Goal: Navigation & Orientation: Find specific page/section

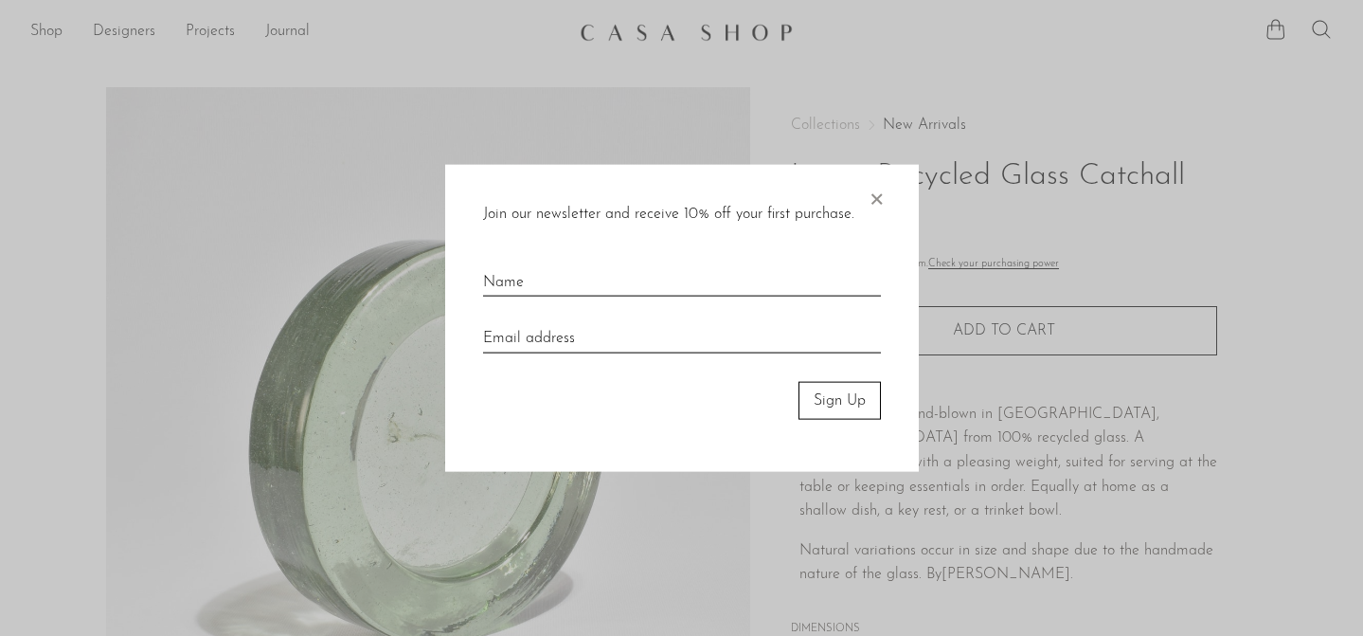
click at [879, 195] on span "×" at bounding box center [876, 194] width 19 height 61
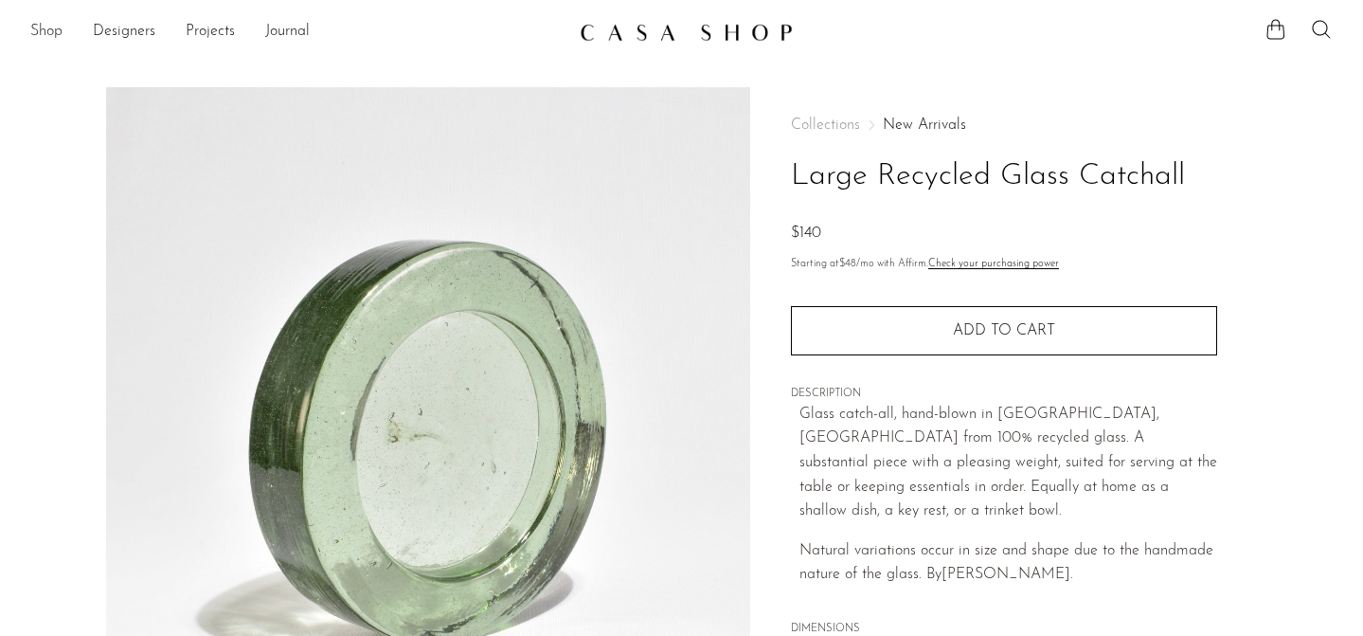
click at [53, 27] on link "Shop" at bounding box center [46, 32] width 32 height 25
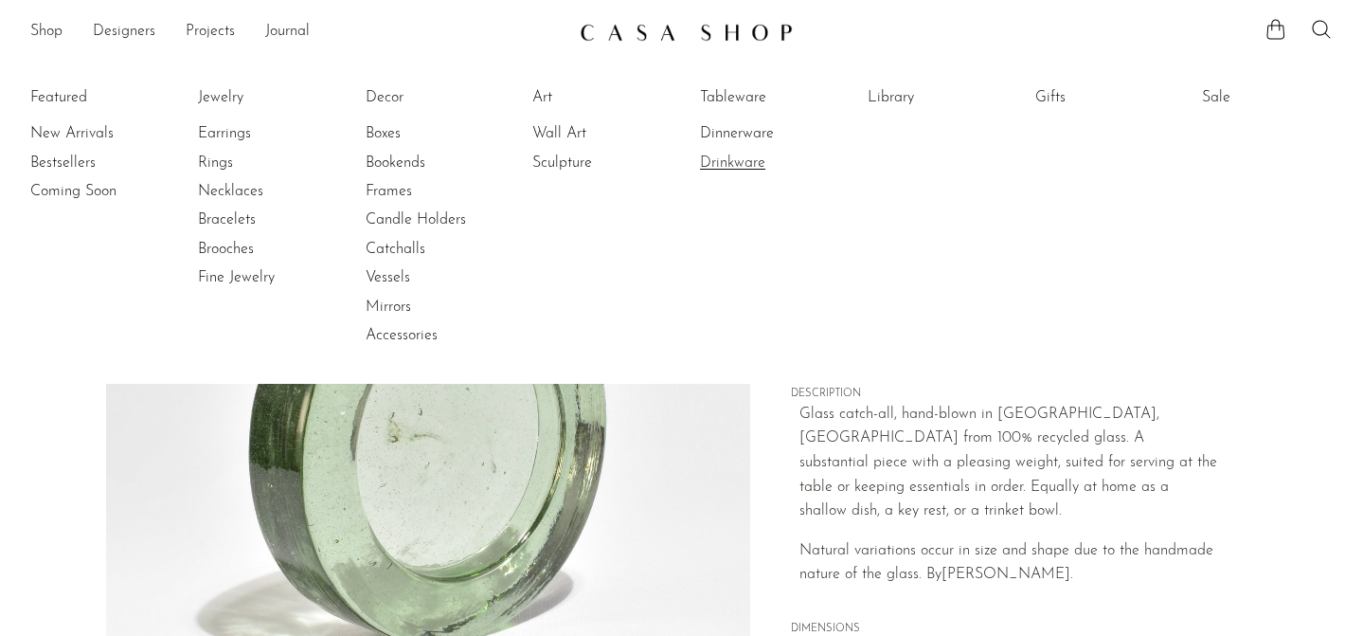
click at [754, 162] on link "Drinkware" at bounding box center [771, 163] width 142 height 21
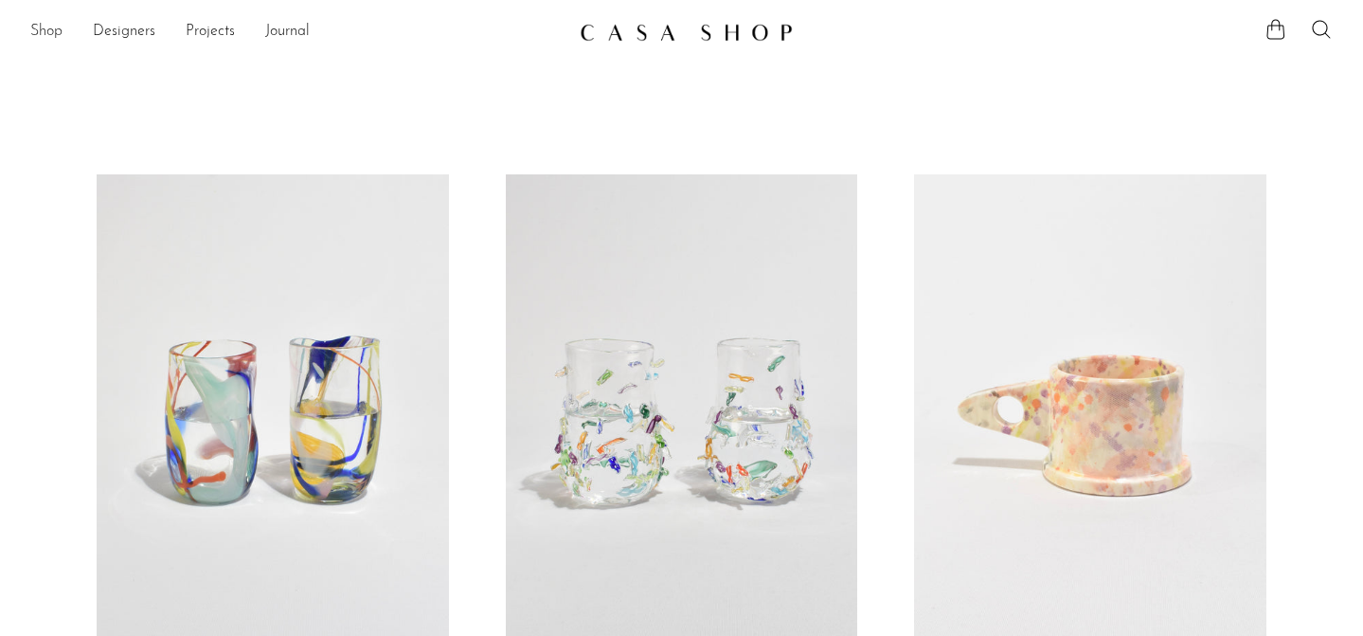
click at [40, 29] on link "Shop" at bounding box center [46, 32] width 32 height 25
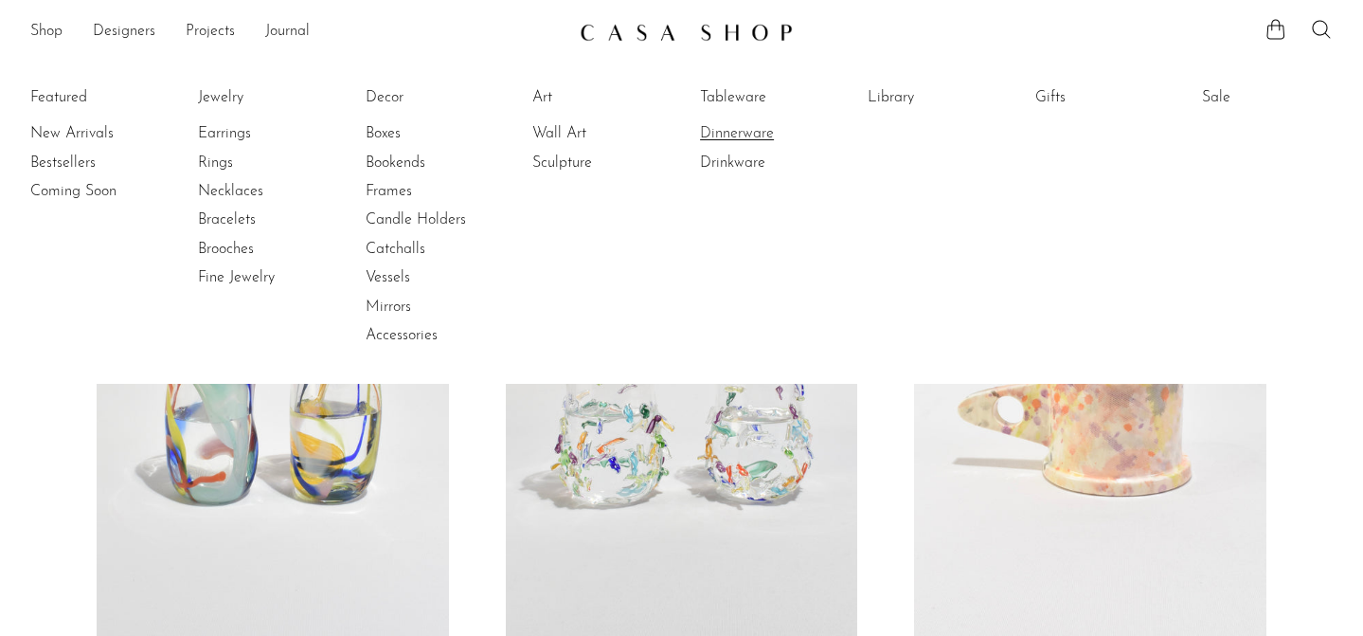
click at [729, 132] on link "Dinnerware" at bounding box center [771, 133] width 142 height 21
